Goal: Task Accomplishment & Management: Manage account settings

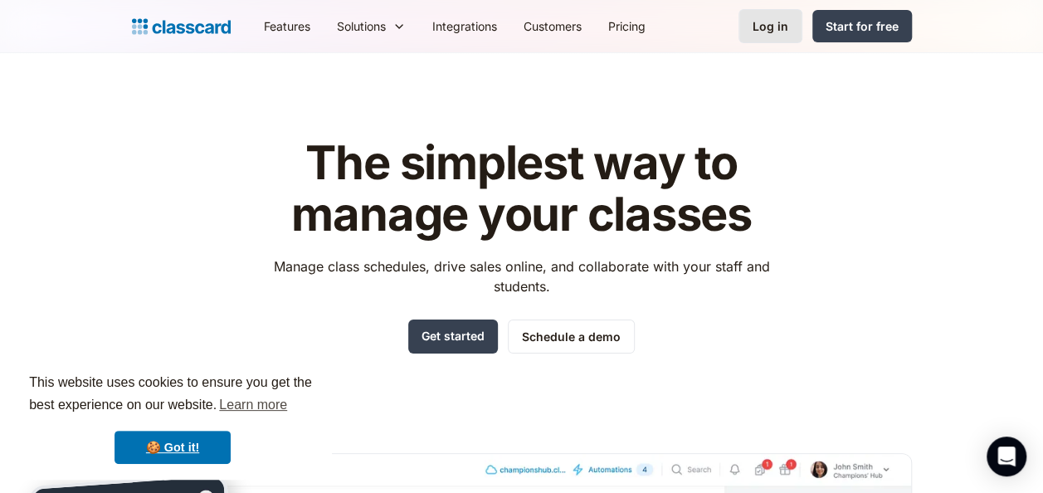
click at [748, 25] on link "Log in" at bounding box center [771, 26] width 64 height 34
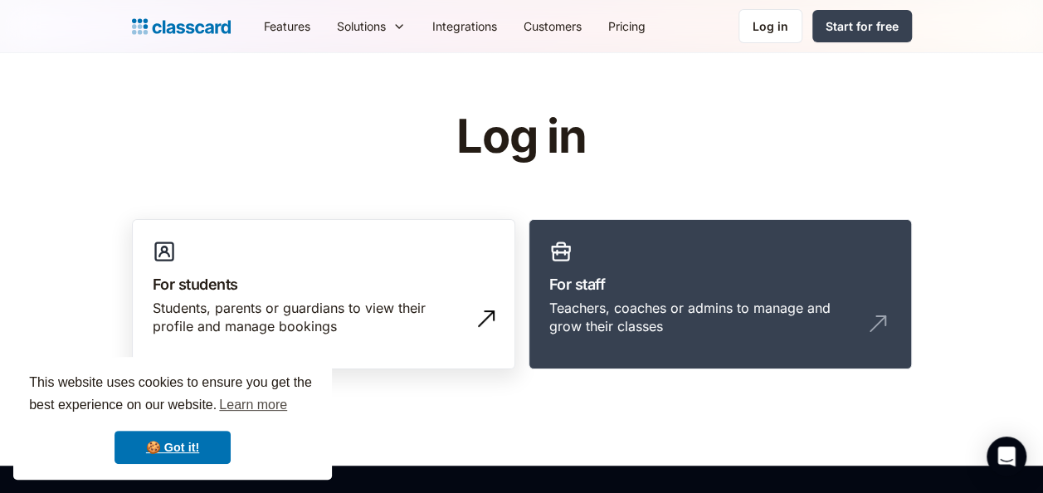
click at [435, 332] on div "Students, parents or guardians to view their profile and manage bookings" at bounding box center [307, 317] width 309 height 37
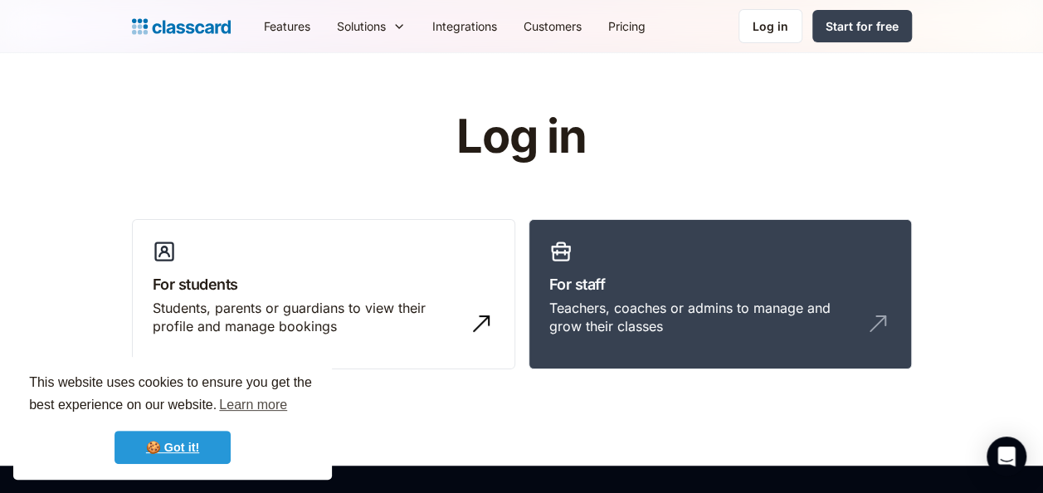
click at [196, 452] on link "🍪 Got it!" at bounding box center [173, 447] width 116 height 33
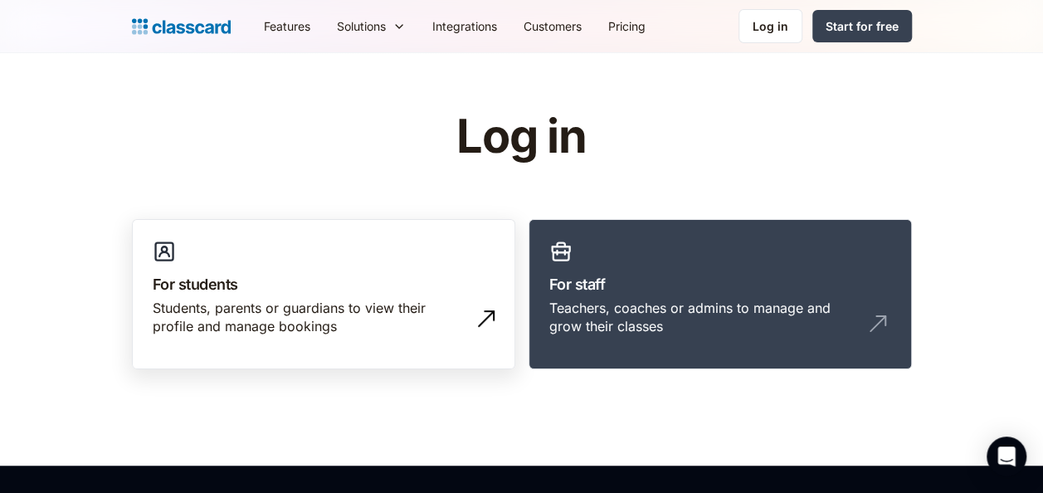
click at [486, 312] on img at bounding box center [486, 318] width 27 height 27
click at [420, 275] on h3 "For students" at bounding box center [324, 284] width 342 height 22
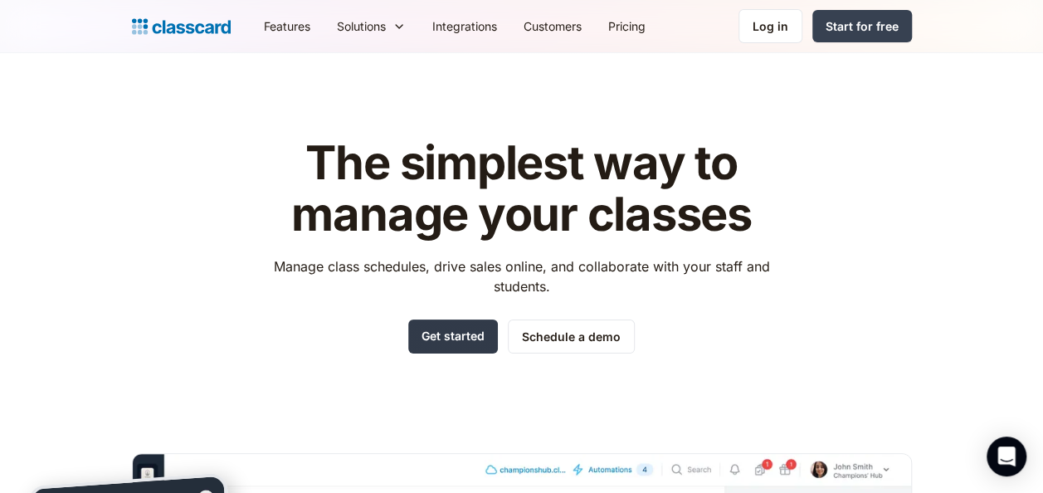
click at [469, 330] on link "Get started" at bounding box center [453, 337] width 90 height 34
click at [771, 25] on div "Log in" at bounding box center [771, 25] width 36 height 17
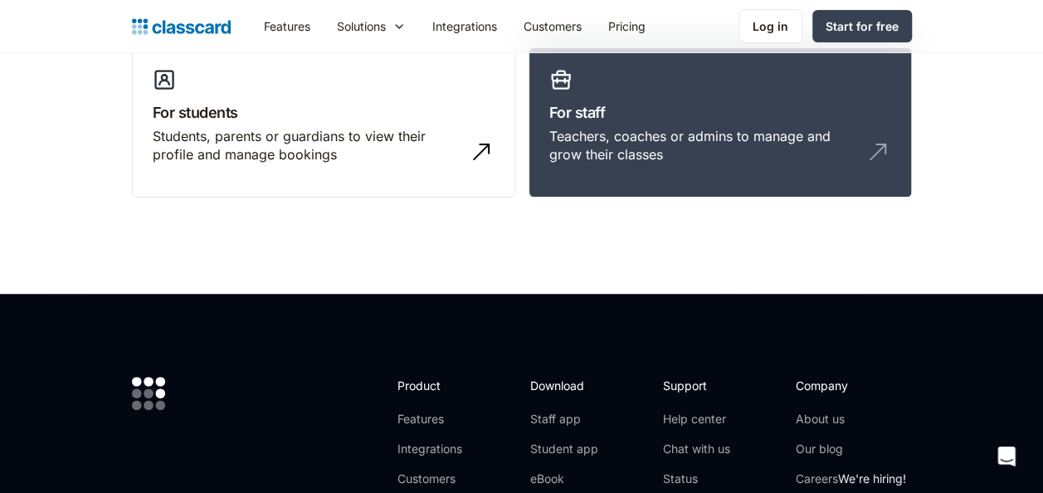
scroll to position [158, 0]
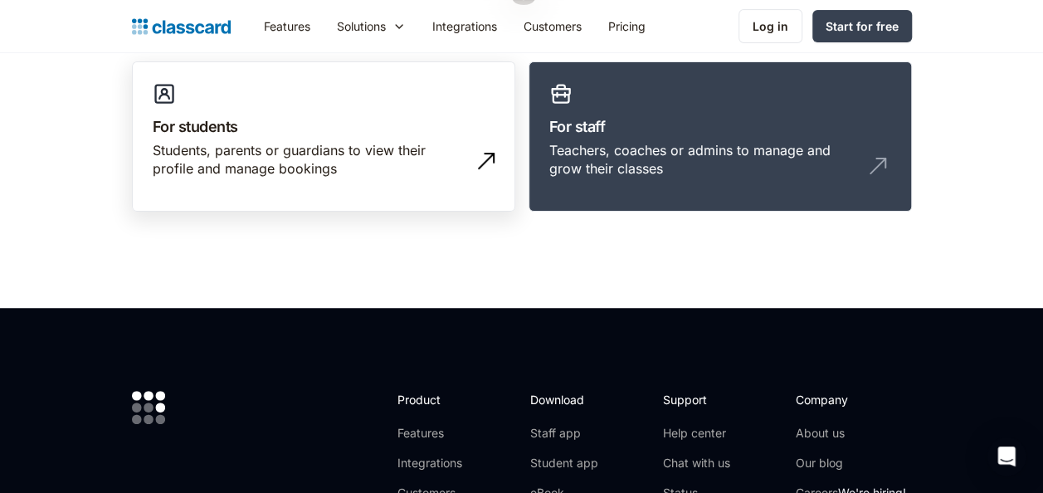
click at [491, 159] on img at bounding box center [486, 161] width 27 height 27
